Goal: Task Accomplishment & Management: Manage account settings

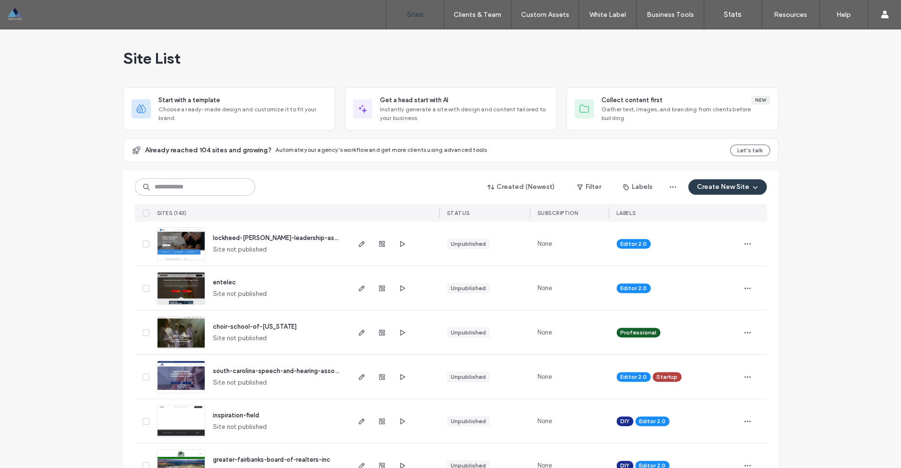
click at [284, 239] on span "lockheed-[PERSON_NAME]-leadership-association" at bounding box center [287, 237] width 149 height 7
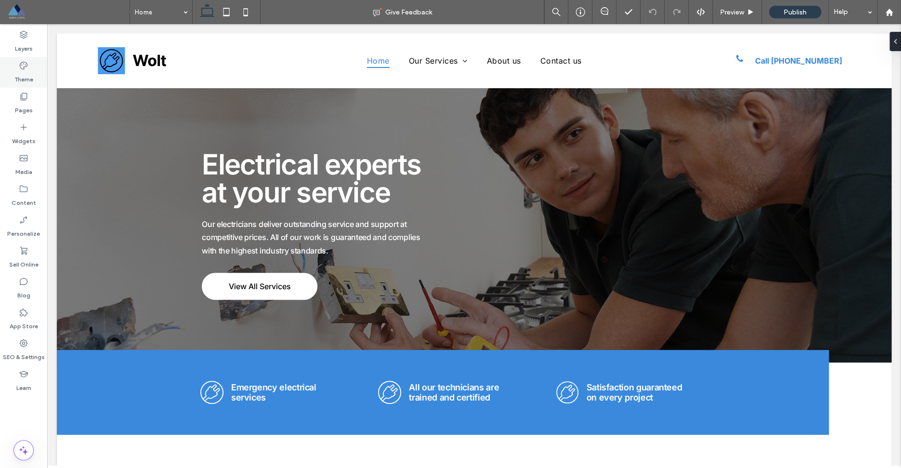
click at [30, 67] on div "Theme" at bounding box center [23, 72] width 47 height 31
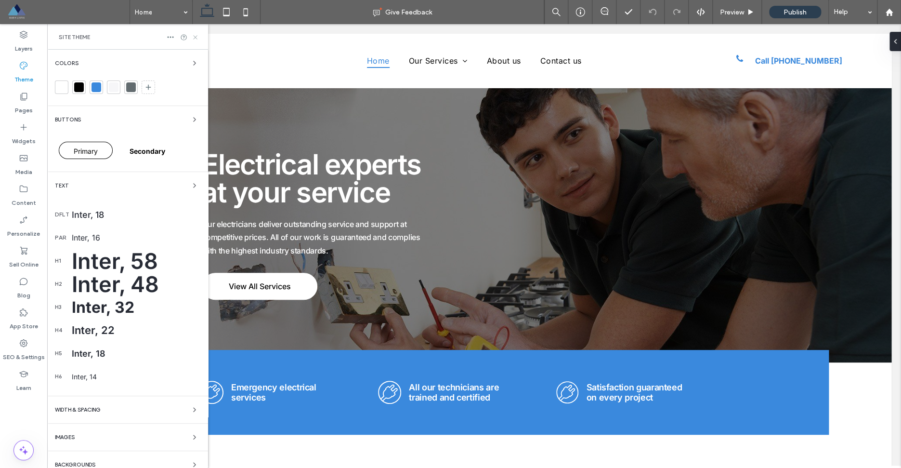
click at [195, 36] on icon at bounding box center [195, 37] width 7 height 7
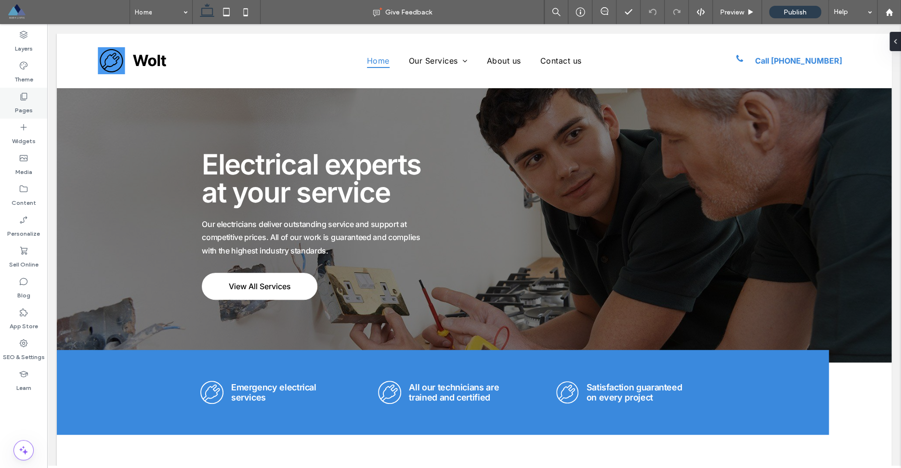
click at [24, 108] on label "Pages" at bounding box center [24, 107] width 18 height 13
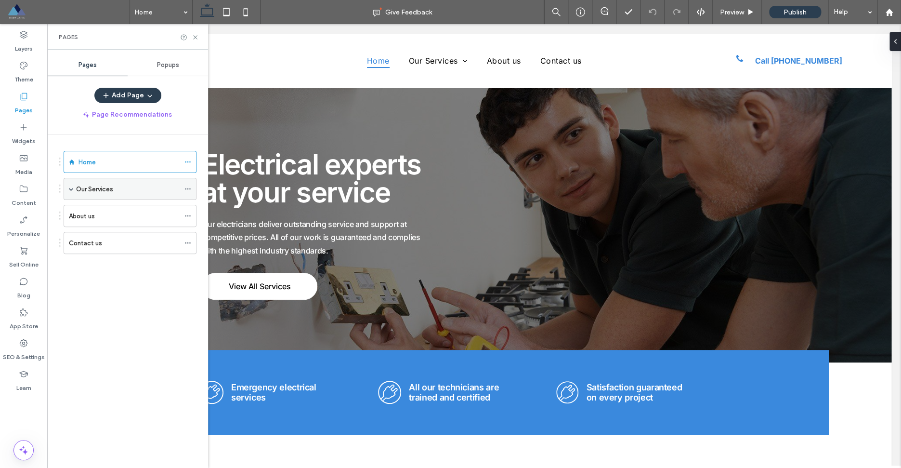
click at [190, 189] on use at bounding box center [187, 188] width 5 height 1
click at [186, 142] on div "Home Our Services Lighting Wiring Repair Installation Heating Security Projects…" at bounding box center [133, 298] width 149 height 328
click at [194, 36] on icon at bounding box center [195, 37] width 7 height 7
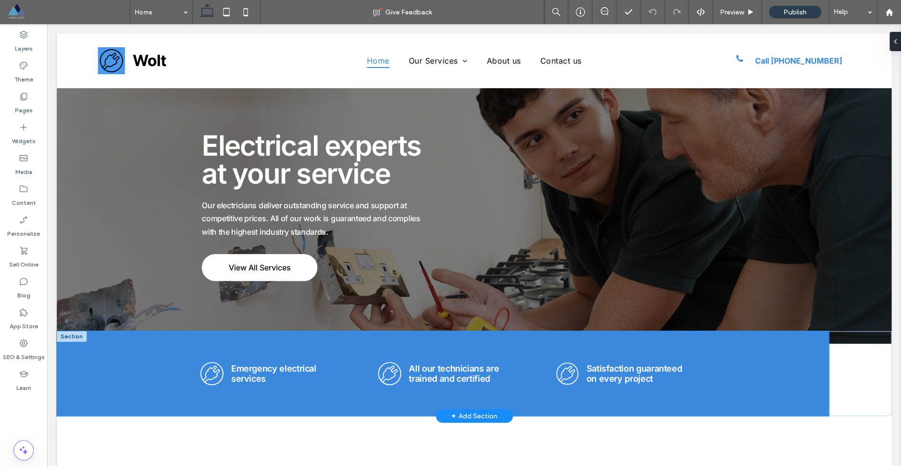
scroll to position [23, 0]
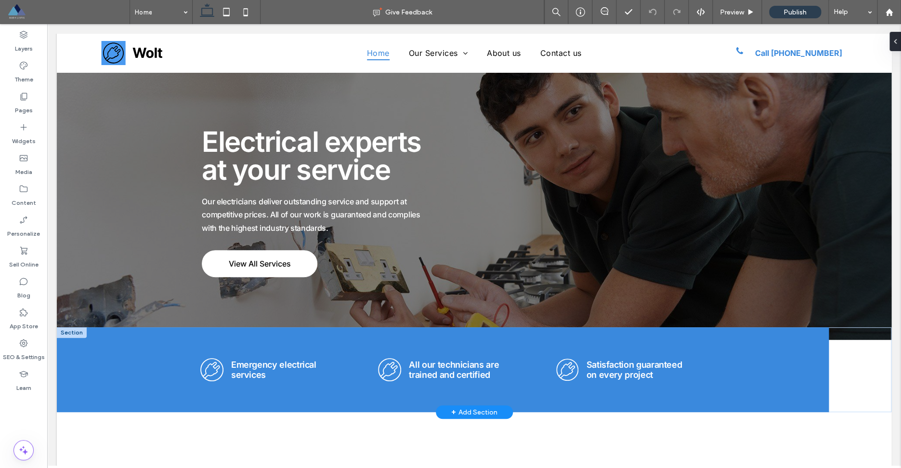
click at [486, 414] on div "+ Add Section" at bounding box center [474, 411] width 46 height 11
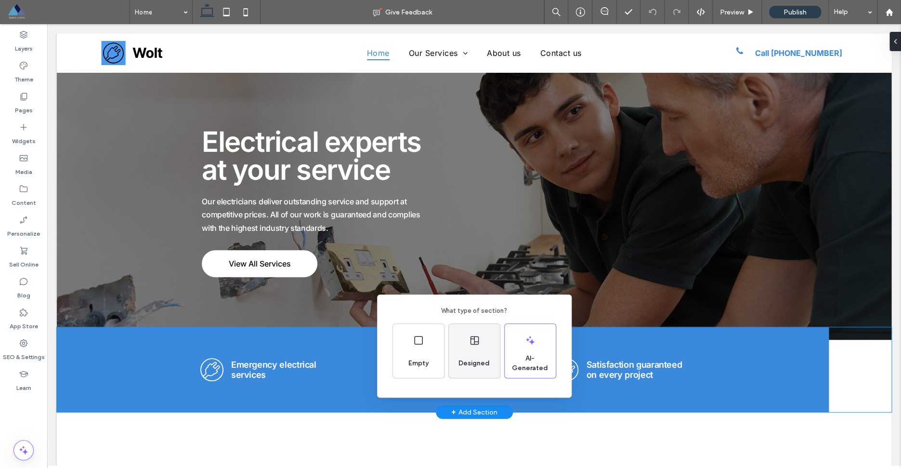
click at [467, 351] on div "Designed" at bounding box center [474, 351] width 51 height 54
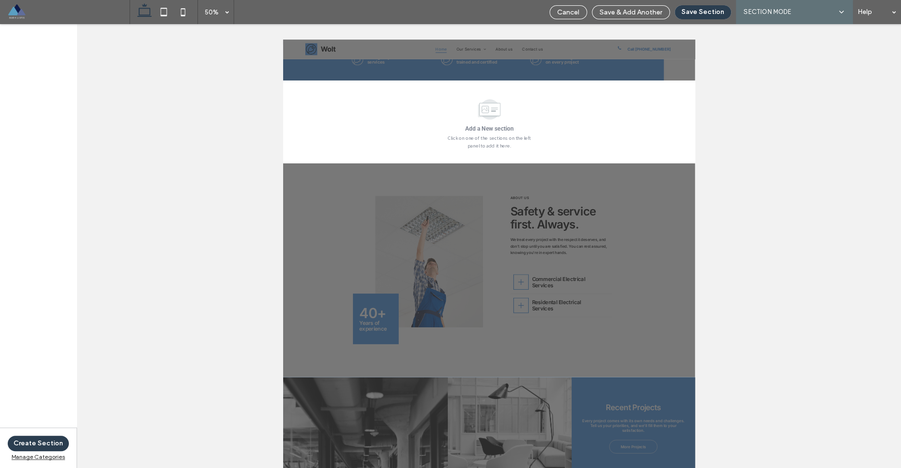
scroll to position [307, 0]
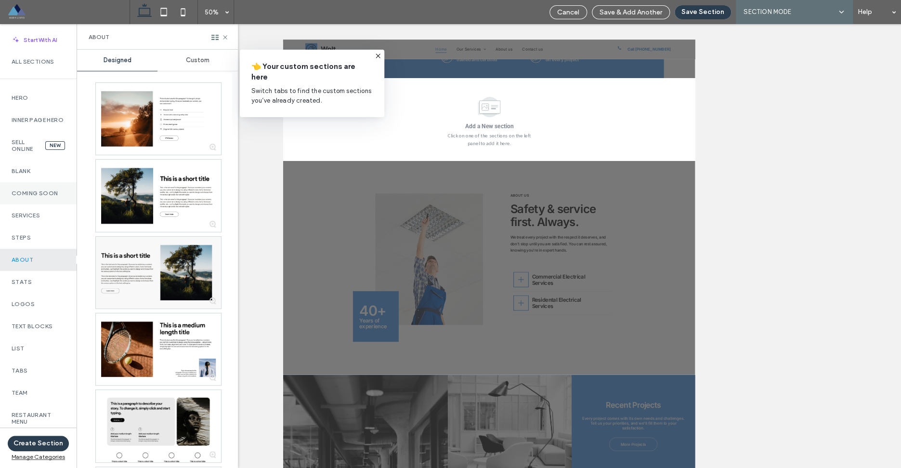
click at [52, 196] on label "Coming Soon" at bounding box center [38, 193] width 53 height 7
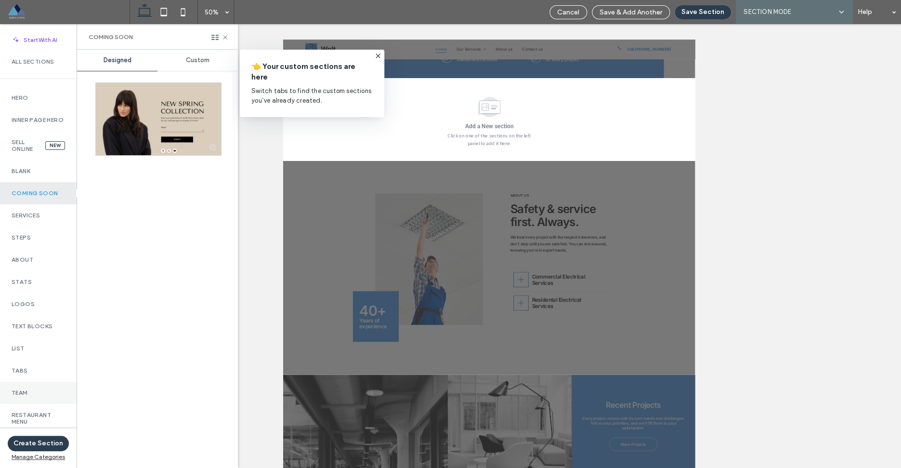
click at [31, 396] on label "Team" at bounding box center [38, 392] width 53 height 7
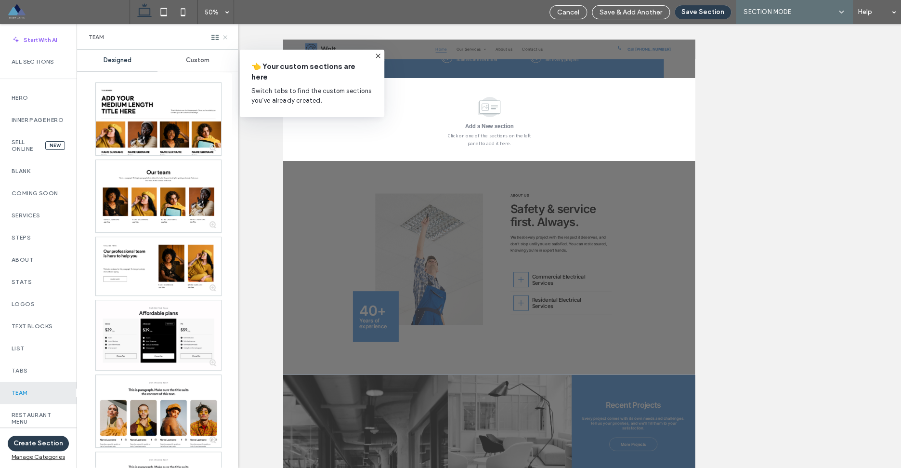
click at [226, 39] on use at bounding box center [225, 37] width 4 height 4
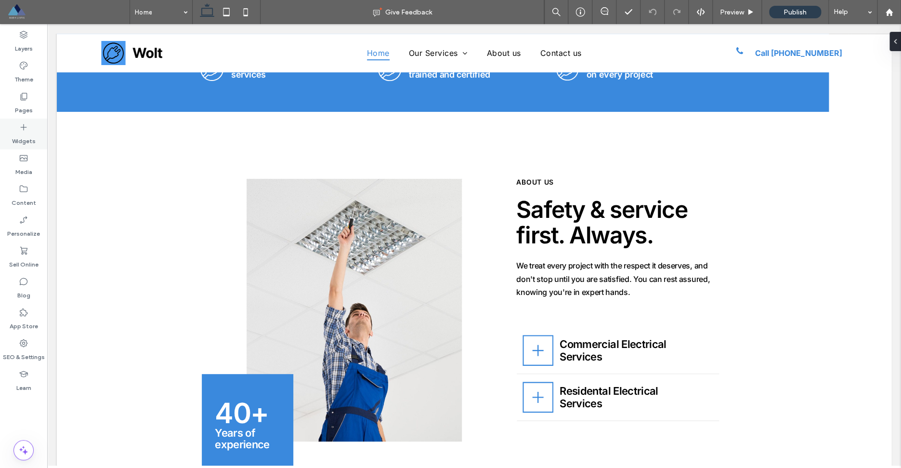
click at [29, 139] on label "Widgets" at bounding box center [24, 138] width 24 height 13
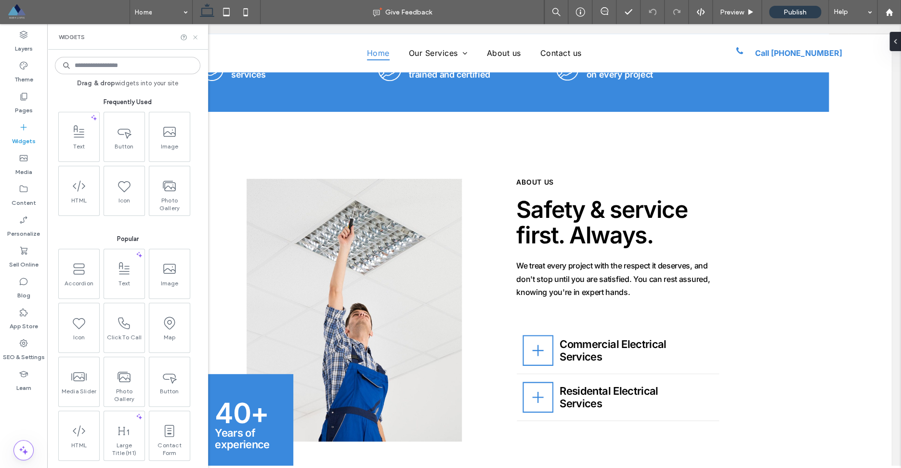
click at [193, 37] on icon at bounding box center [195, 37] width 7 height 7
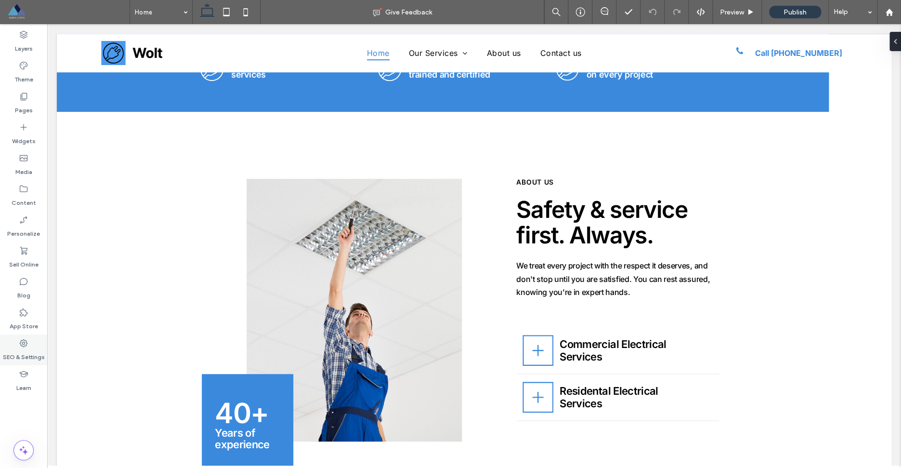
click at [30, 345] on div "SEO & Settings" at bounding box center [23, 349] width 47 height 31
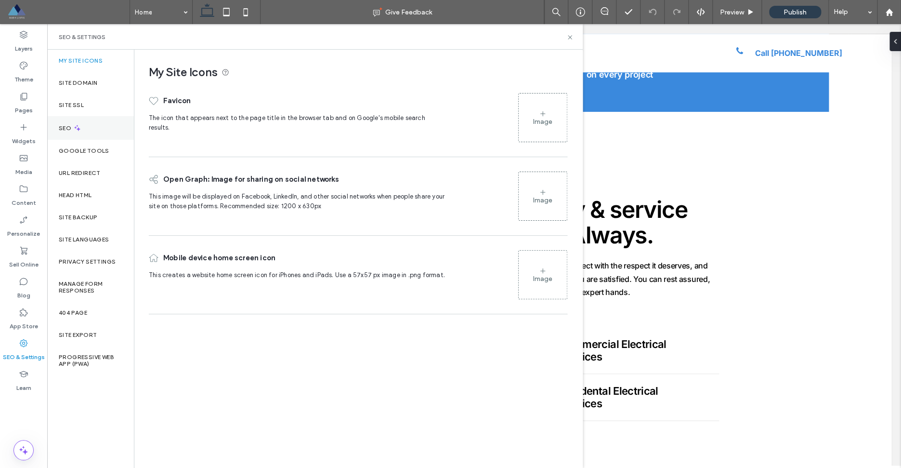
click at [66, 130] on label "SEO" at bounding box center [66, 128] width 14 height 7
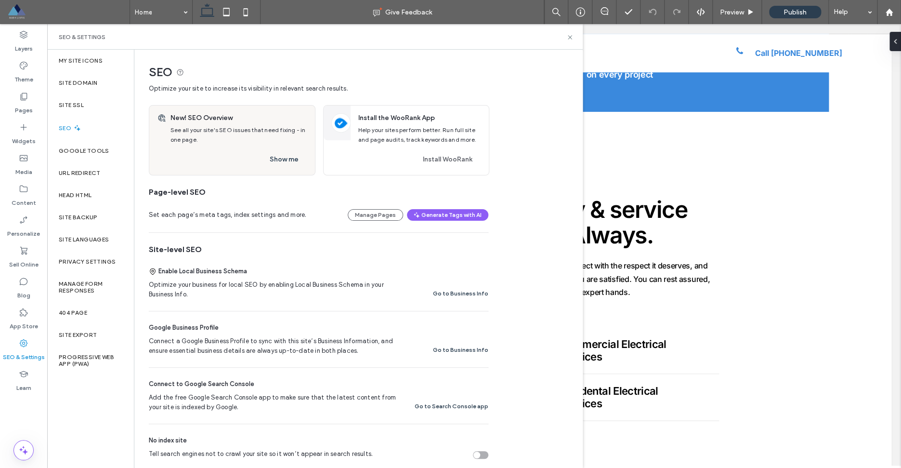
click at [223, 154] on div "Show me" at bounding box center [238, 159] width 137 height 15
click at [280, 158] on button "Show me" at bounding box center [284, 159] width 46 height 15
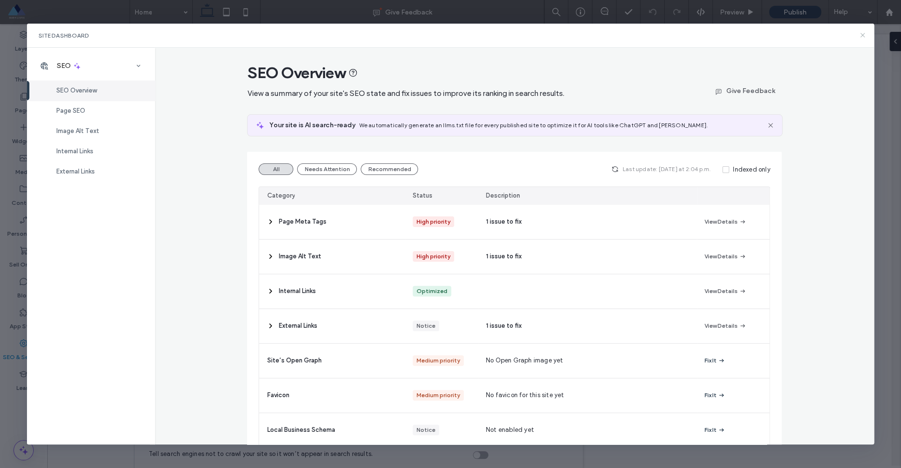
click at [862, 34] on icon at bounding box center [863, 35] width 8 height 8
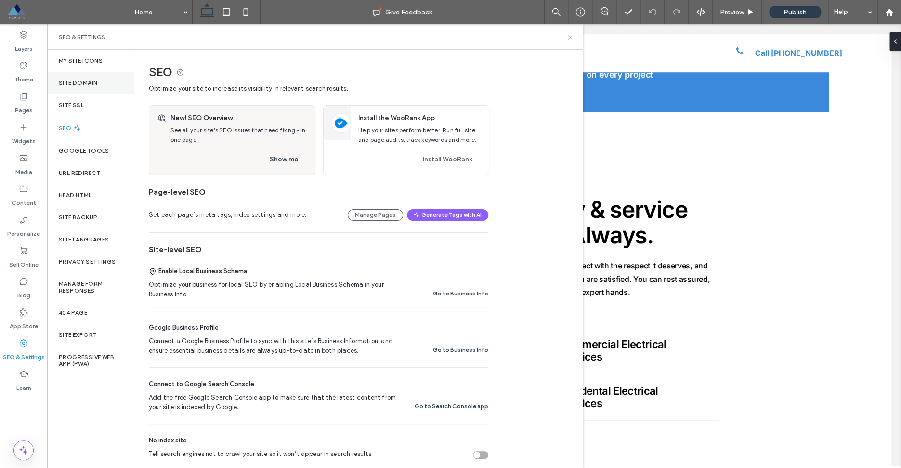
click at [89, 86] on label "Site Domain" at bounding box center [78, 82] width 39 height 7
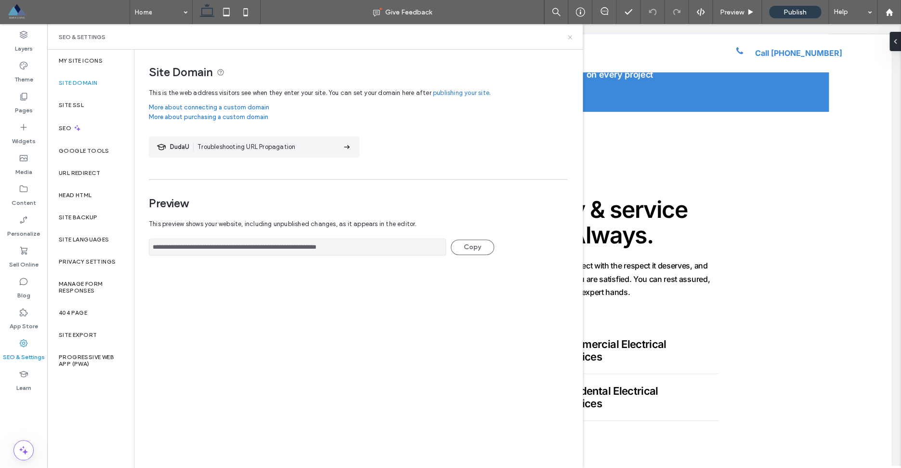
drag, startPoint x: 570, startPoint y: 38, endPoint x: 497, endPoint y: 38, distance: 73.2
click at [570, 38] on icon at bounding box center [569, 37] width 7 height 7
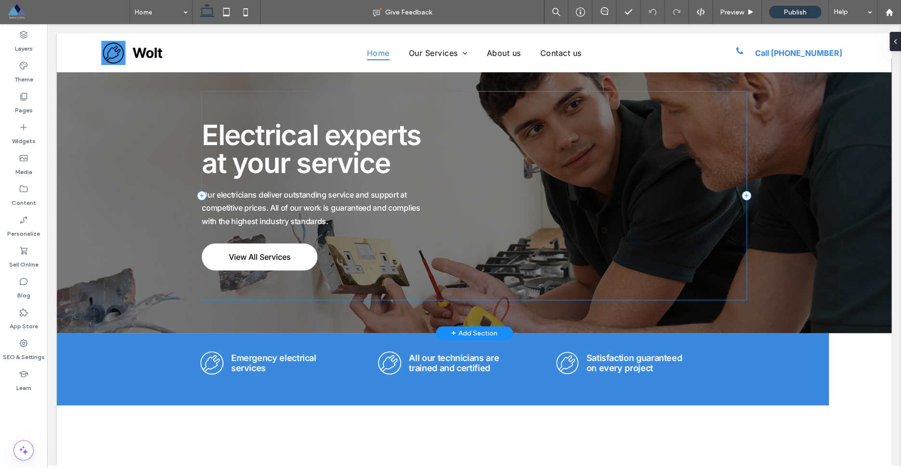
scroll to position [0, 0]
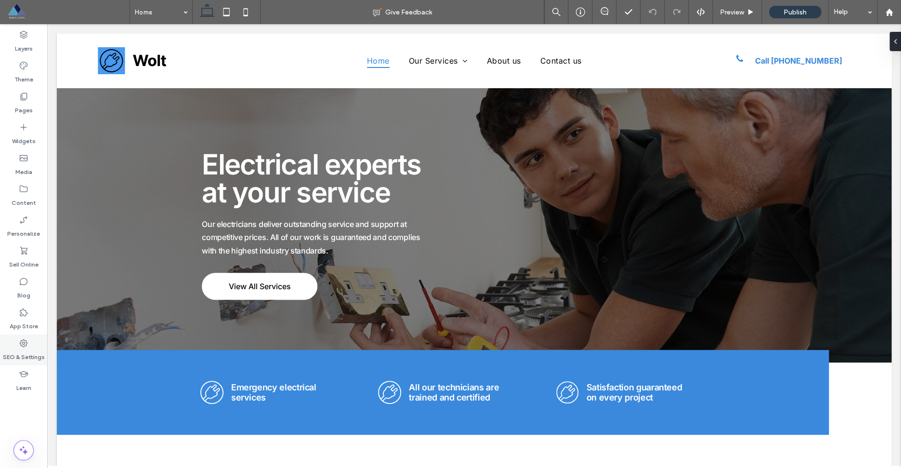
click at [21, 348] on icon at bounding box center [24, 343] width 10 height 10
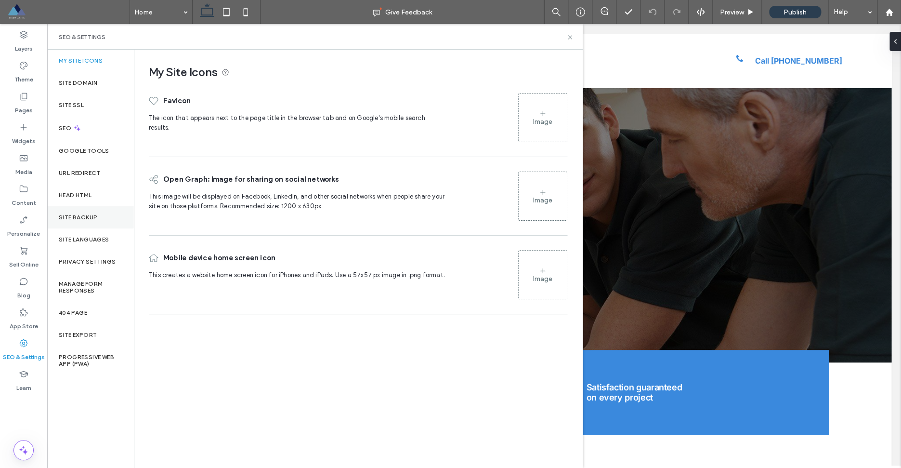
click at [91, 218] on label "Site Backup" at bounding box center [78, 217] width 39 height 7
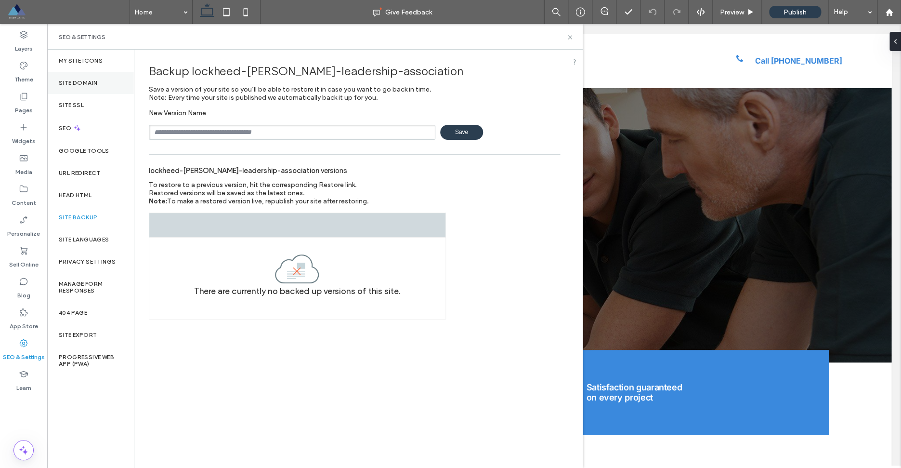
click at [91, 85] on label "Site Domain" at bounding box center [78, 82] width 39 height 7
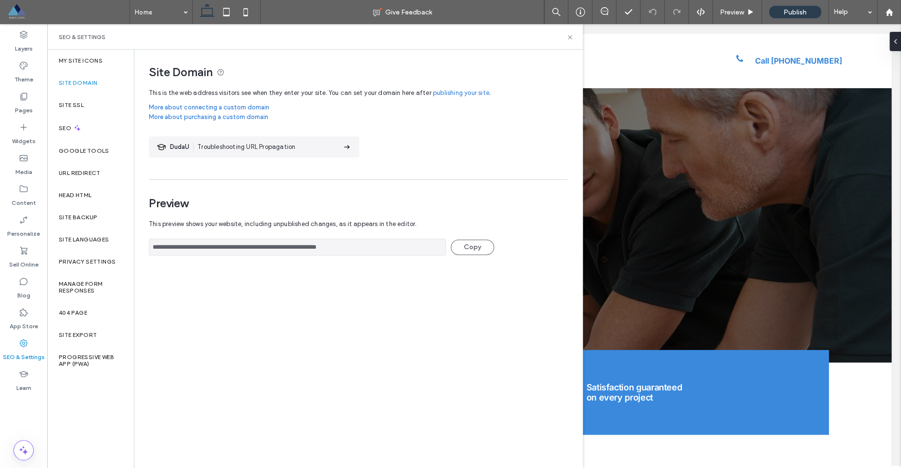
drag, startPoint x: 376, startPoint y: 249, endPoint x: 152, endPoint y: 253, distance: 223.5
click at [149, 253] on input "**********" at bounding box center [297, 246] width 297 height 17
click at [569, 39] on use at bounding box center [570, 37] width 4 height 4
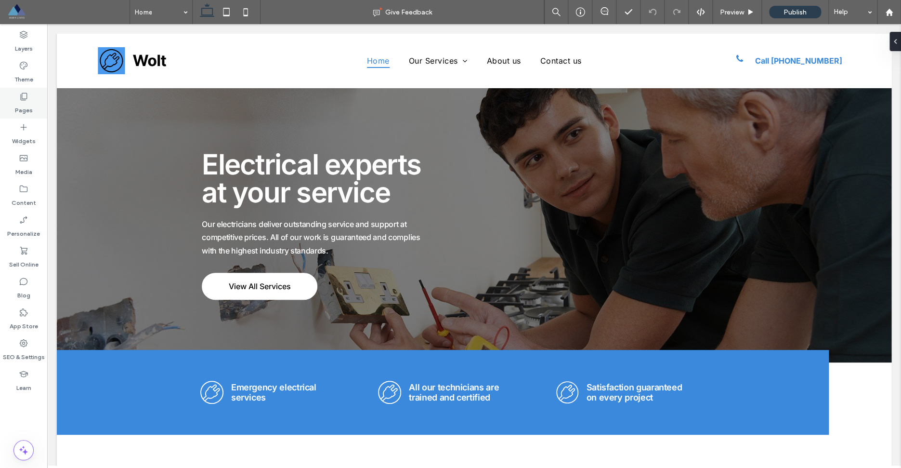
click at [15, 101] on div "Pages" at bounding box center [23, 103] width 47 height 31
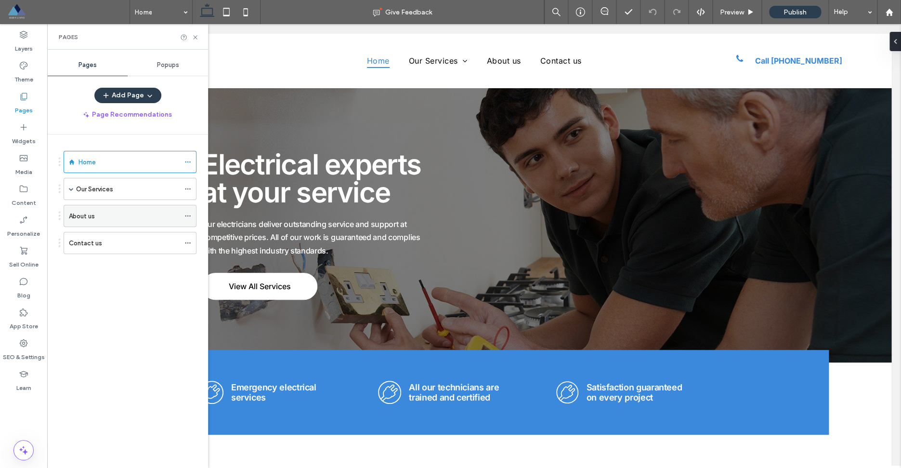
click at [191, 215] on icon at bounding box center [187, 215] width 7 height 7
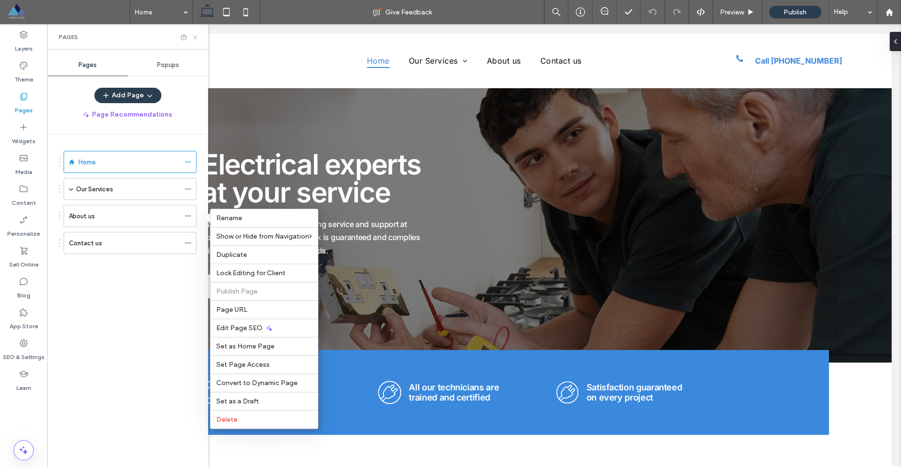
click at [196, 37] on use at bounding box center [195, 37] width 4 height 4
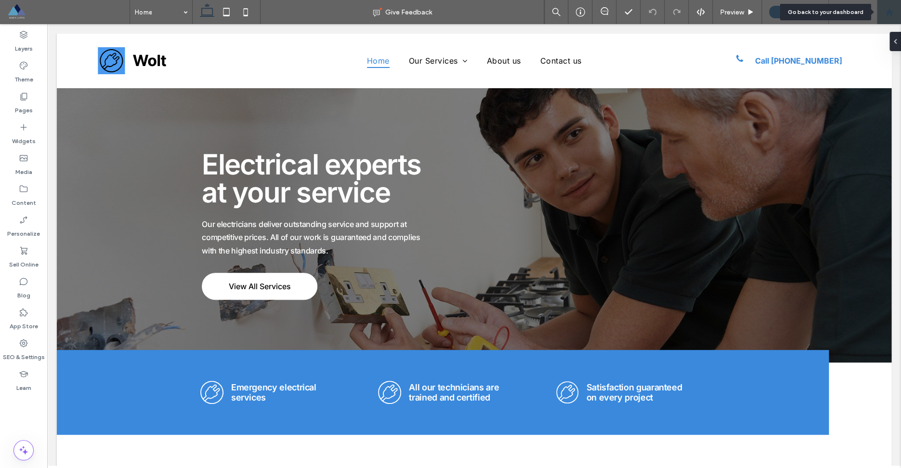
click at [892, 9] on icon at bounding box center [889, 12] width 8 height 8
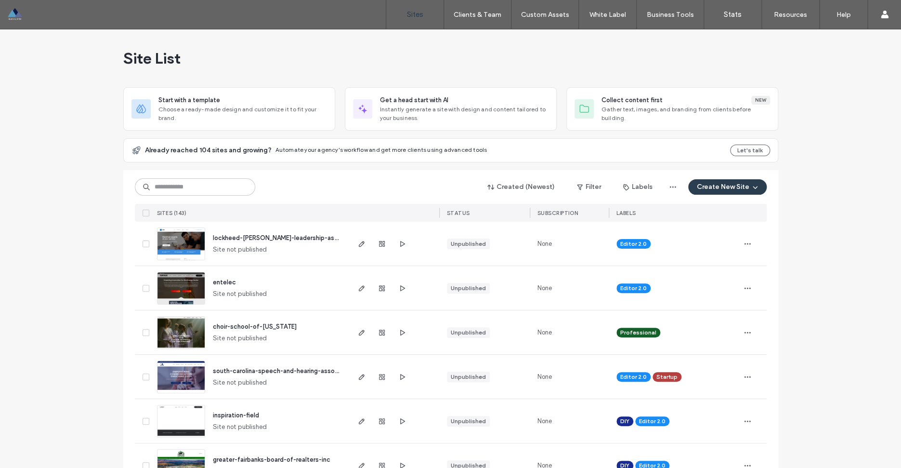
click at [224, 280] on span "entelec" at bounding box center [224, 281] width 23 height 7
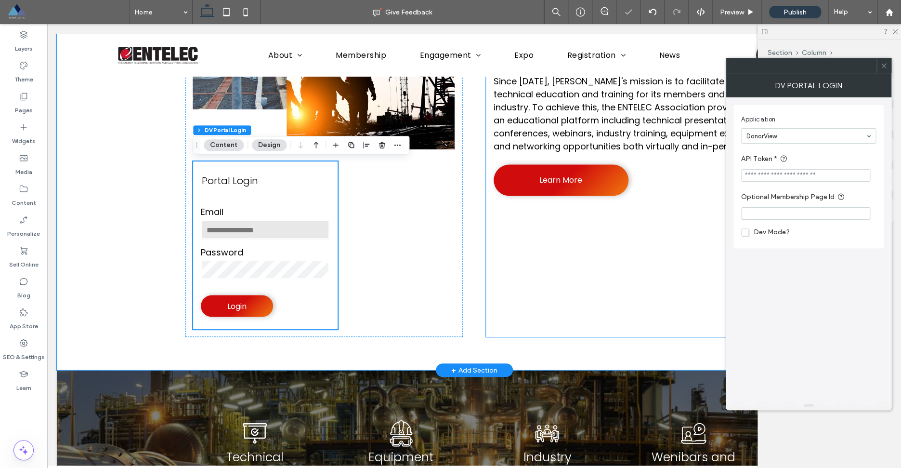
scroll to position [694, 0]
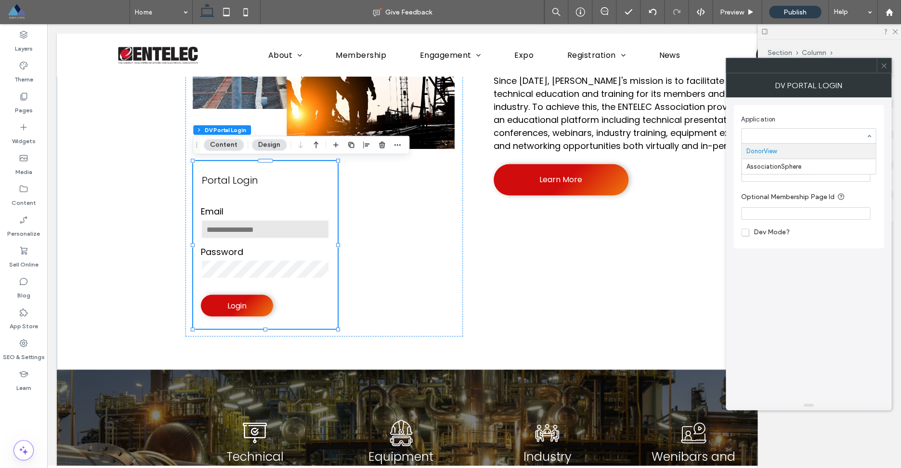
click at [799, 117] on span "Application" at bounding box center [806, 120] width 131 height 10
click at [885, 66] on use at bounding box center [883, 65] width 5 height 5
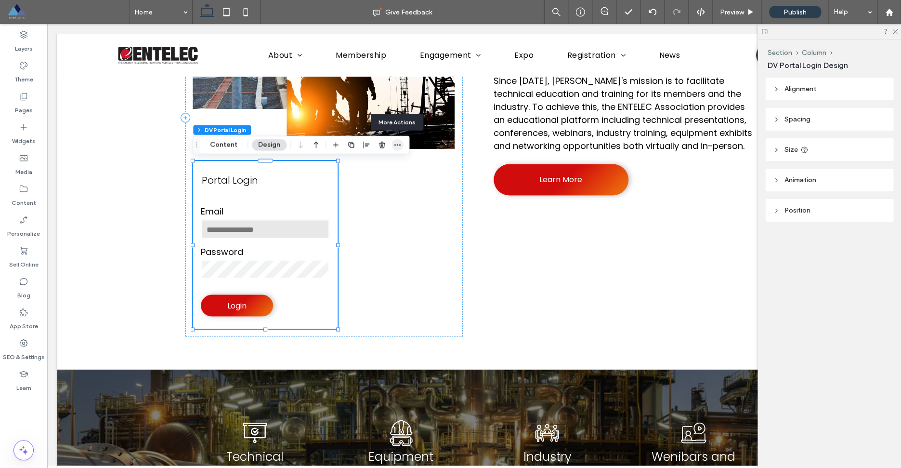
click at [396, 145] on use "button" at bounding box center [397, 144] width 6 height 1
click at [379, 144] on icon "button" at bounding box center [382, 145] width 8 height 8
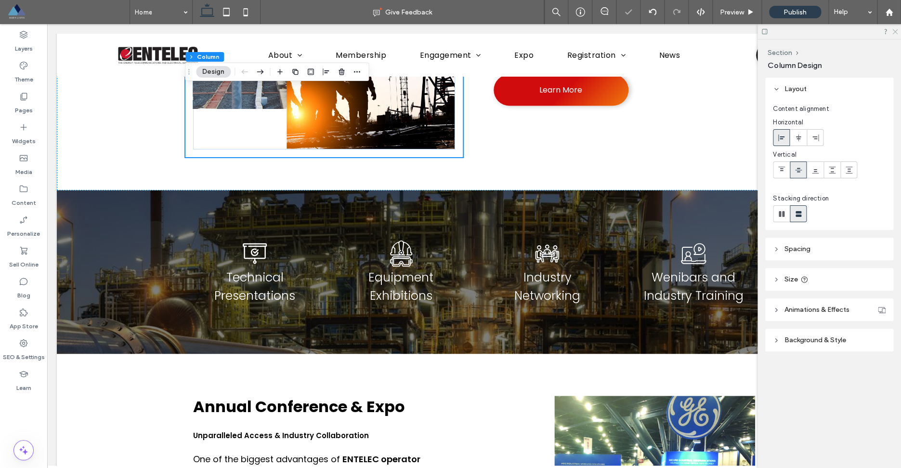
click at [896, 33] on icon at bounding box center [894, 31] width 6 height 6
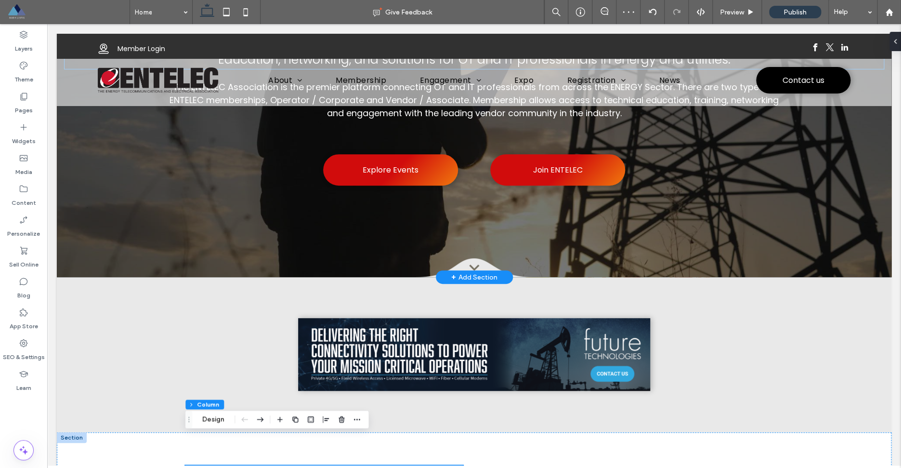
scroll to position [0, 0]
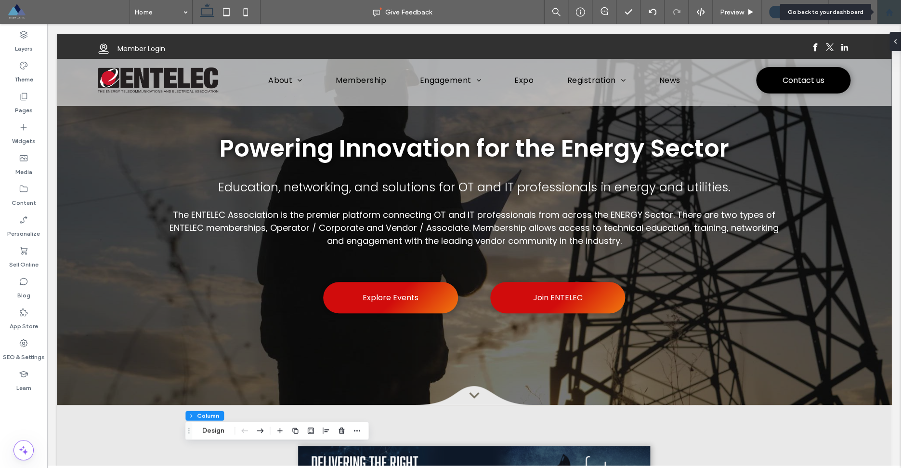
click at [890, 13] on use at bounding box center [888, 11] width 7 height 7
